Goal: Learn about a topic: Learn about a topic

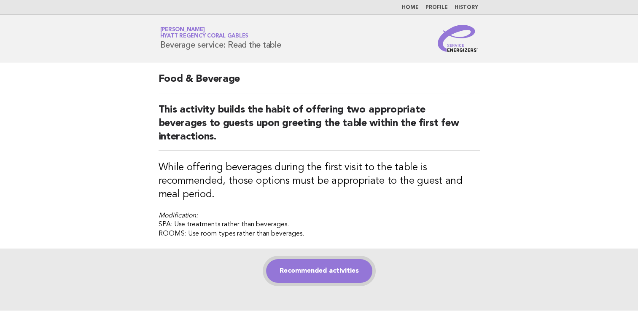
click at [315, 270] on link "Recommended activities" at bounding box center [319, 272] width 106 height 24
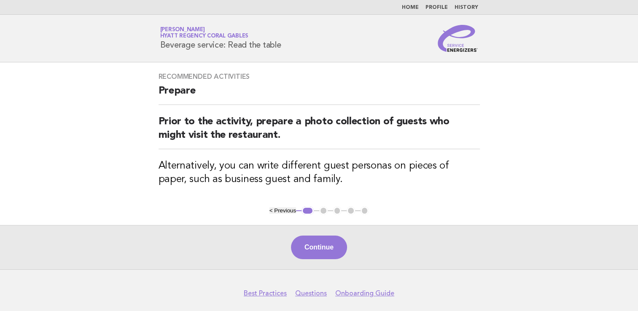
drag, startPoint x: 313, startPoint y: 257, endPoint x: 313, endPoint y: 251, distance: 6.3
click at [313, 257] on button "Continue" at bounding box center [319, 248] width 56 height 24
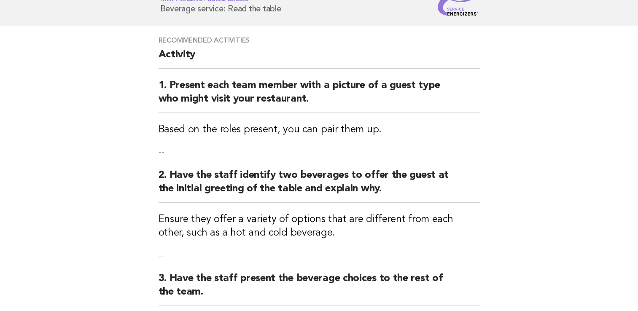
scroll to position [224, 0]
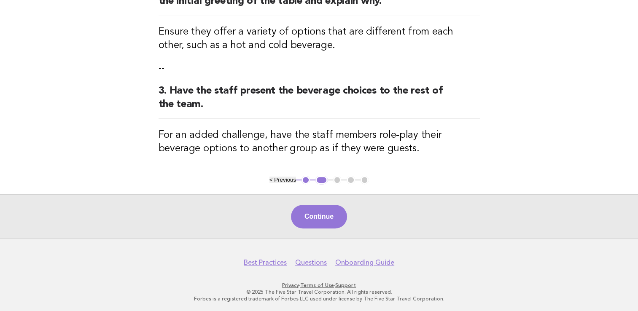
click at [318, 220] on button "Continue" at bounding box center [319, 217] width 56 height 24
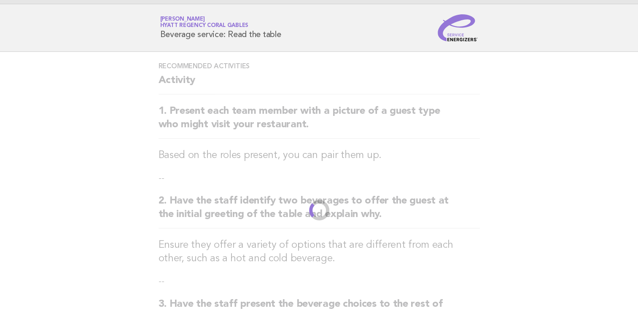
scroll to position [0, 0]
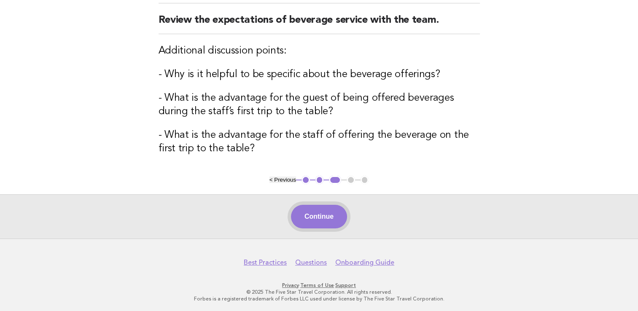
click at [326, 215] on button "Continue" at bounding box center [319, 217] width 56 height 24
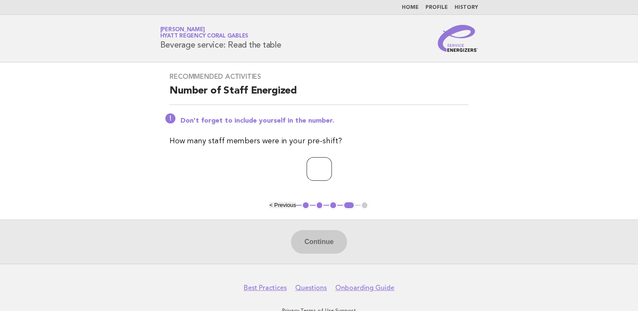
click at [307, 173] on input "number" at bounding box center [319, 169] width 25 height 24
type input "*"
click at [299, 239] on button "Continue" at bounding box center [319, 242] width 56 height 24
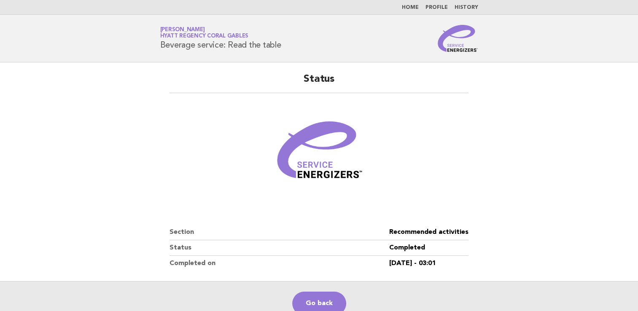
click at [410, 6] on link "Home" at bounding box center [410, 7] width 17 height 5
